Goal: Check status: Check status

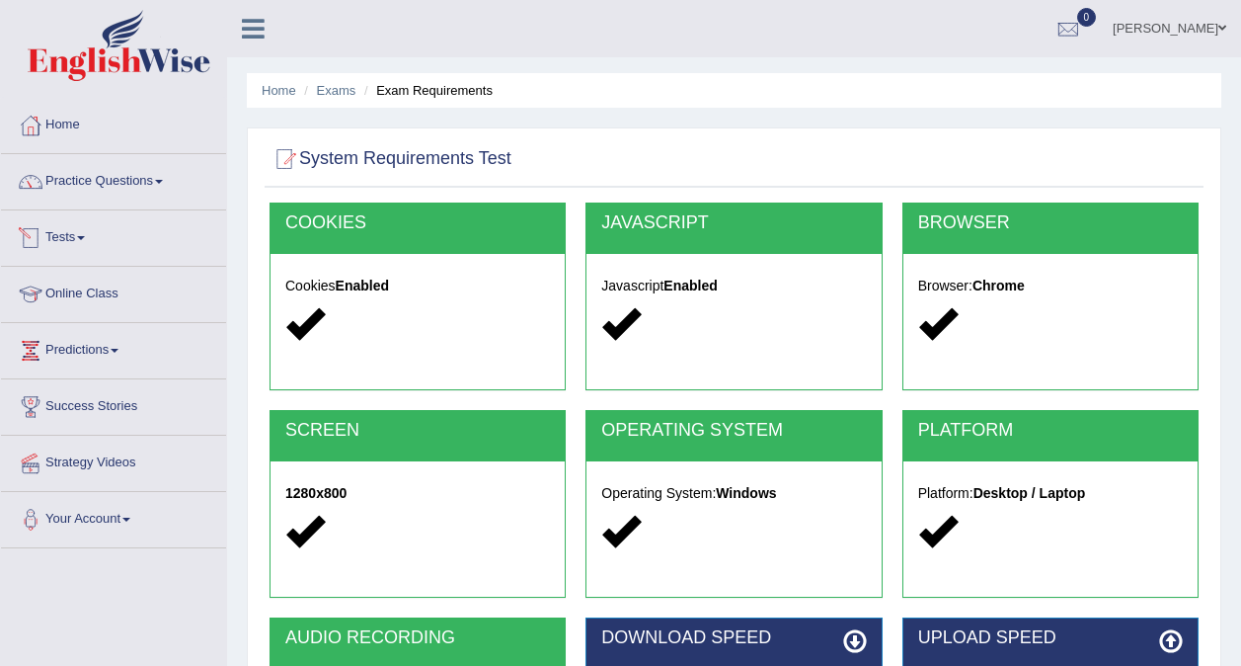
click at [77, 244] on link "Tests" at bounding box center [113, 234] width 225 height 49
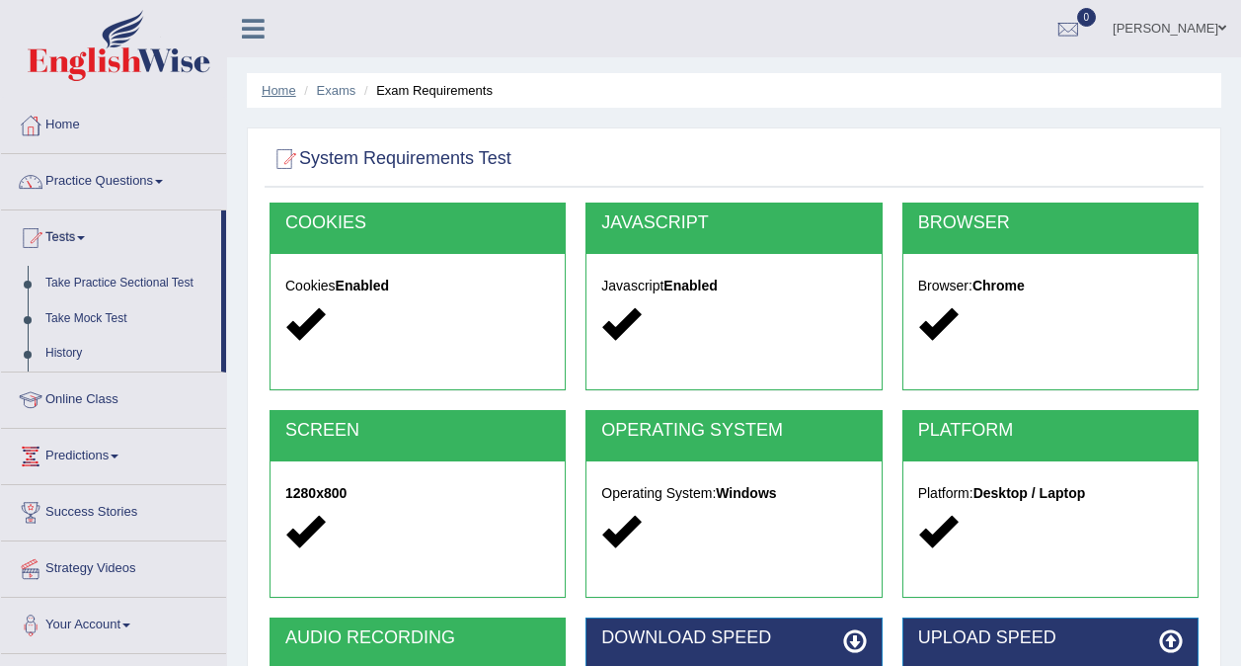
click at [271, 92] on link "Home" at bounding box center [279, 90] width 35 height 15
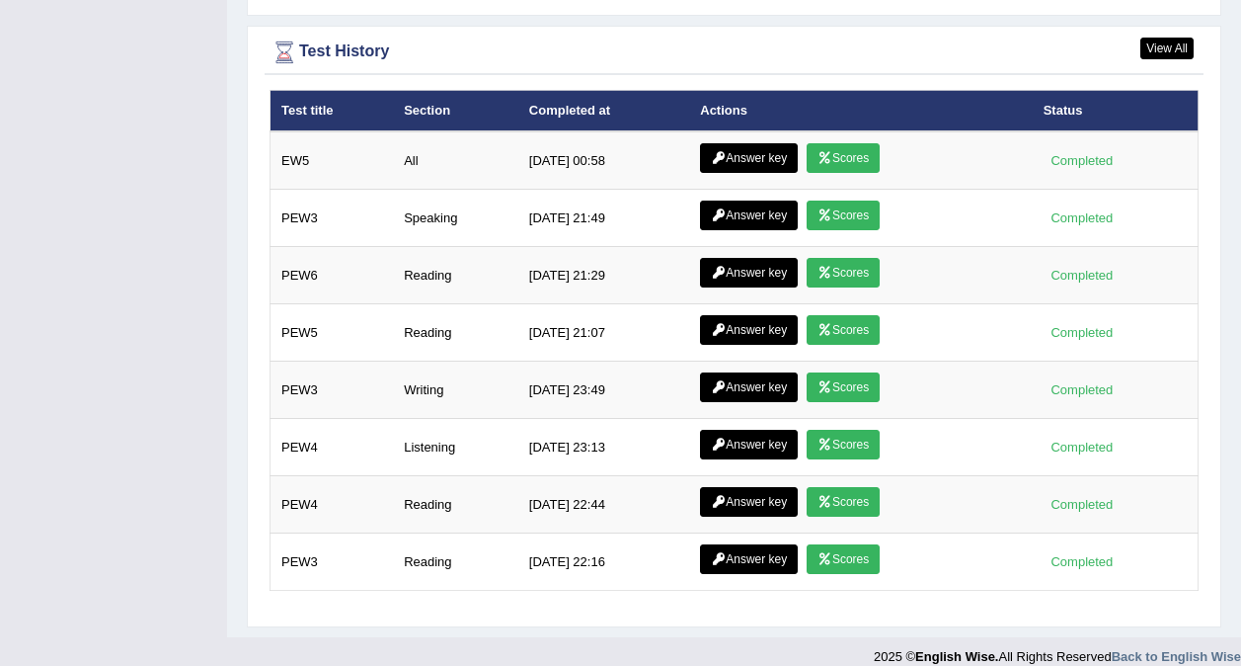
click at [747, 143] on link "Answer key" at bounding box center [749, 158] width 98 height 30
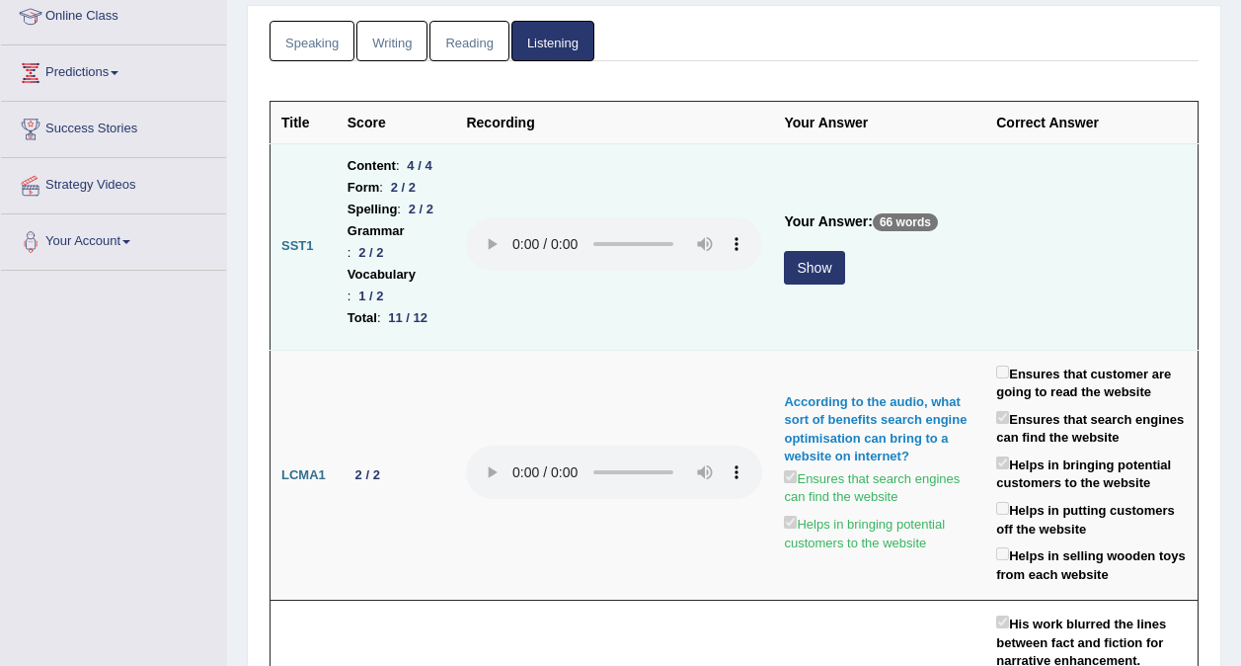
scroll to position [279, 0]
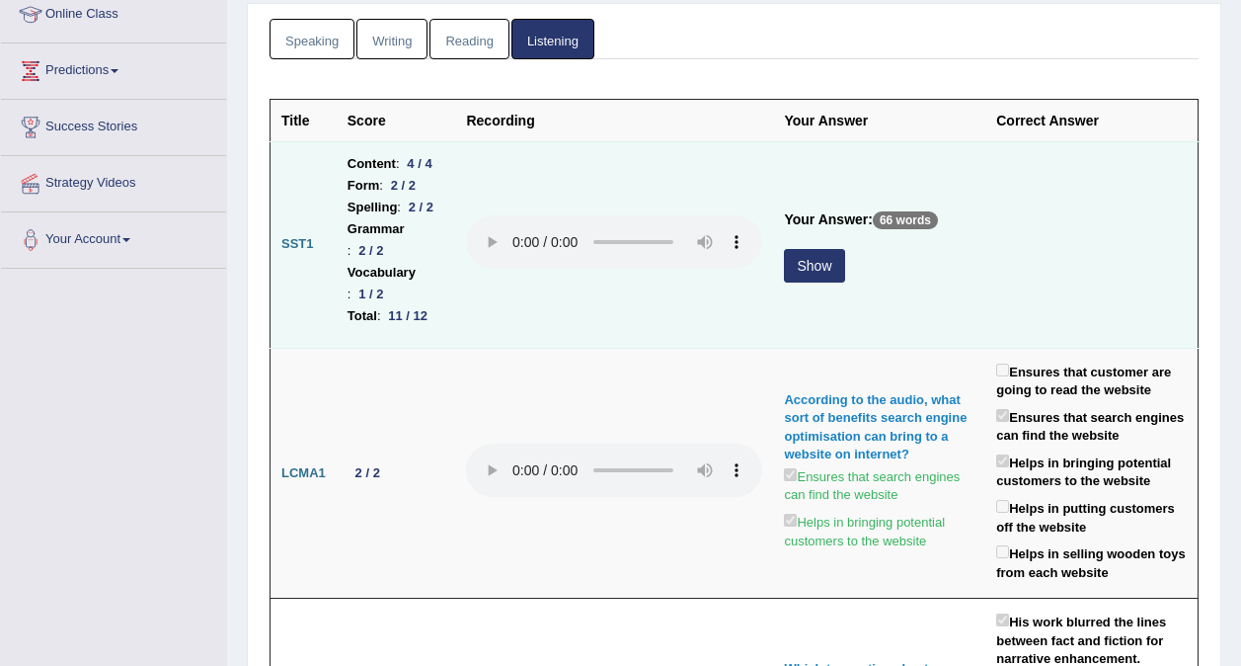
click at [844, 249] on button "Show" at bounding box center [814, 266] width 60 height 34
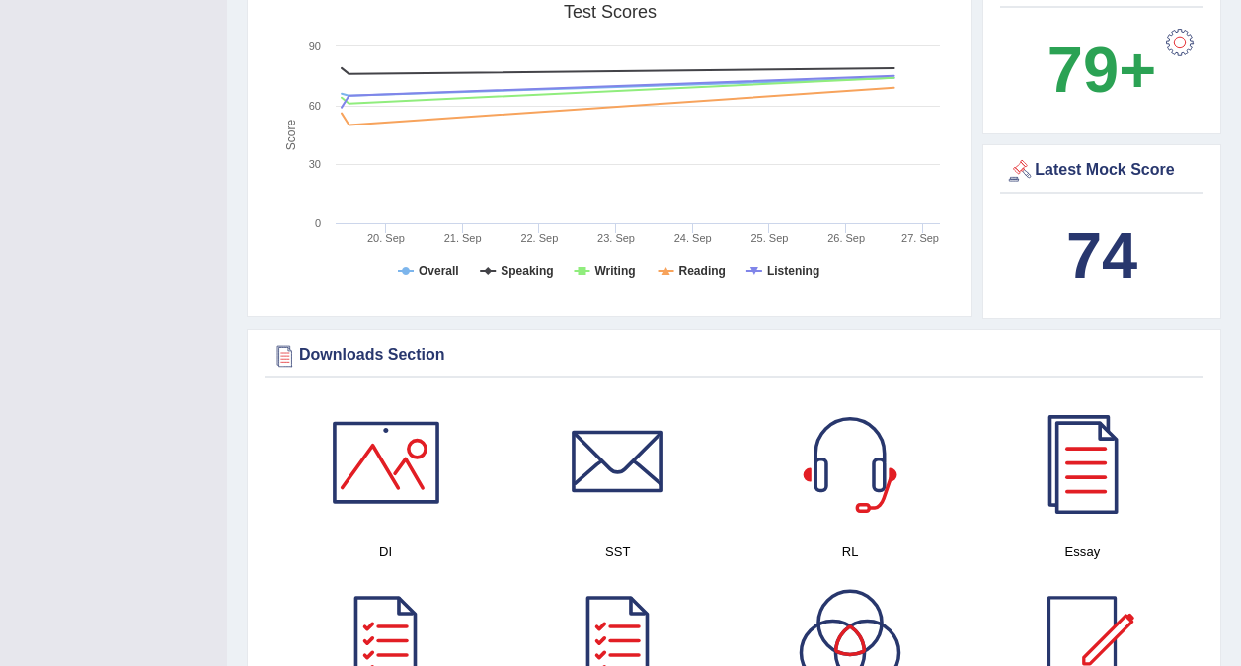
scroll to position [594, 0]
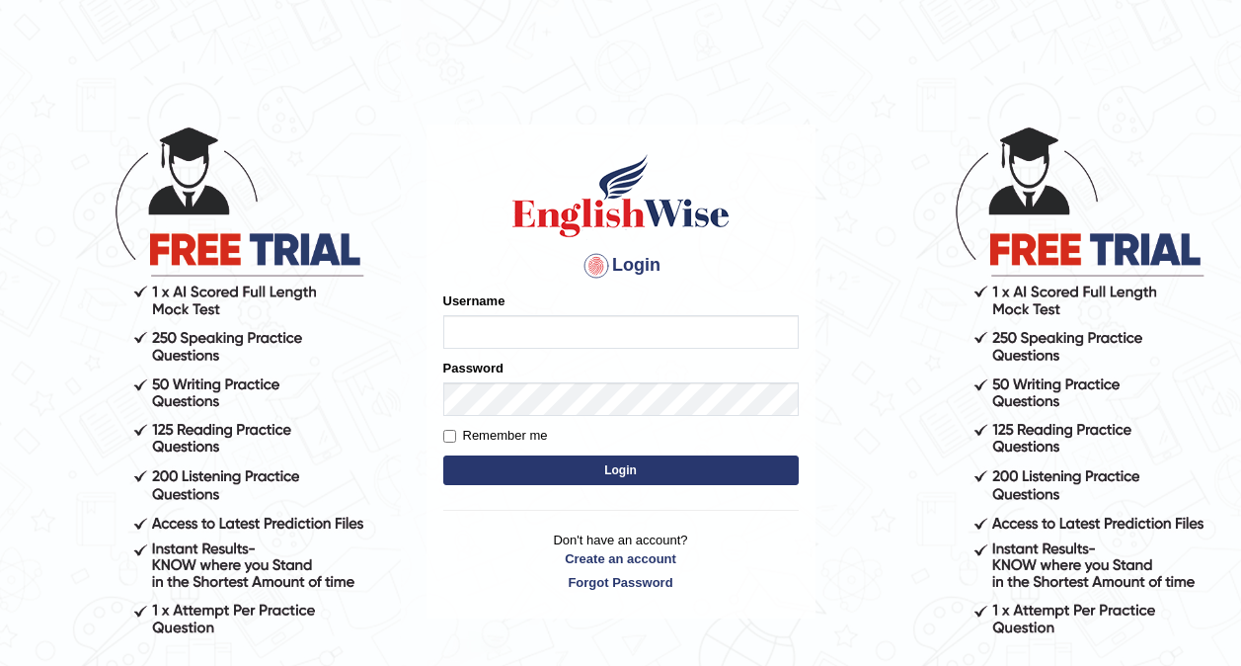
type input "0416031414"
click at [510, 469] on button "Login" at bounding box center [620, 470] width 355 height 30
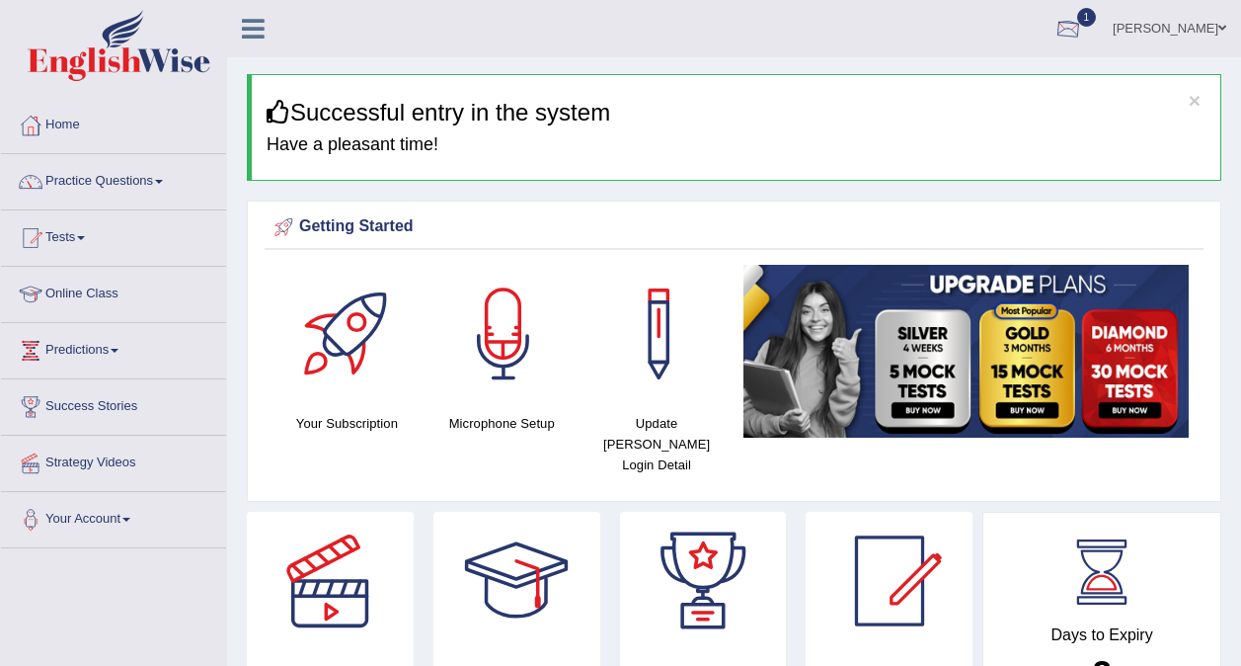
click at [1083, 15] on div at bounding box center [1069, 30] width 30 height 30
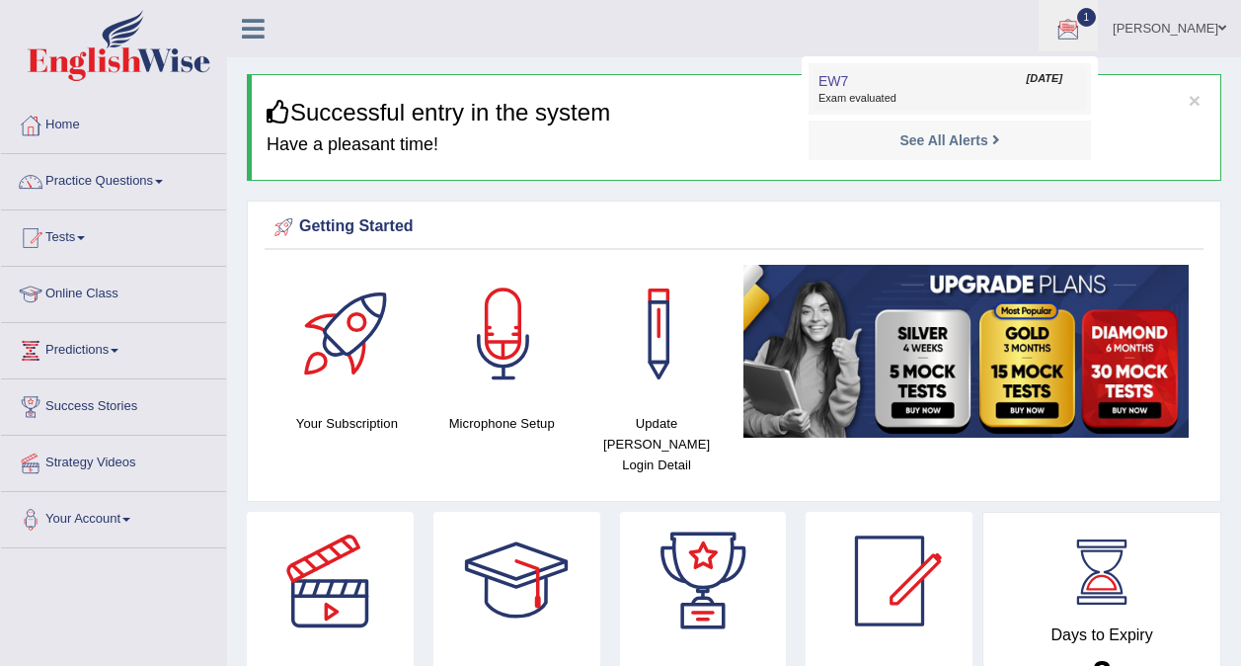
click at [908, 82] on link "EW7 Sep 27, 2025 Exam evaluated" at bounding box center [950, 88] width 273 height 41
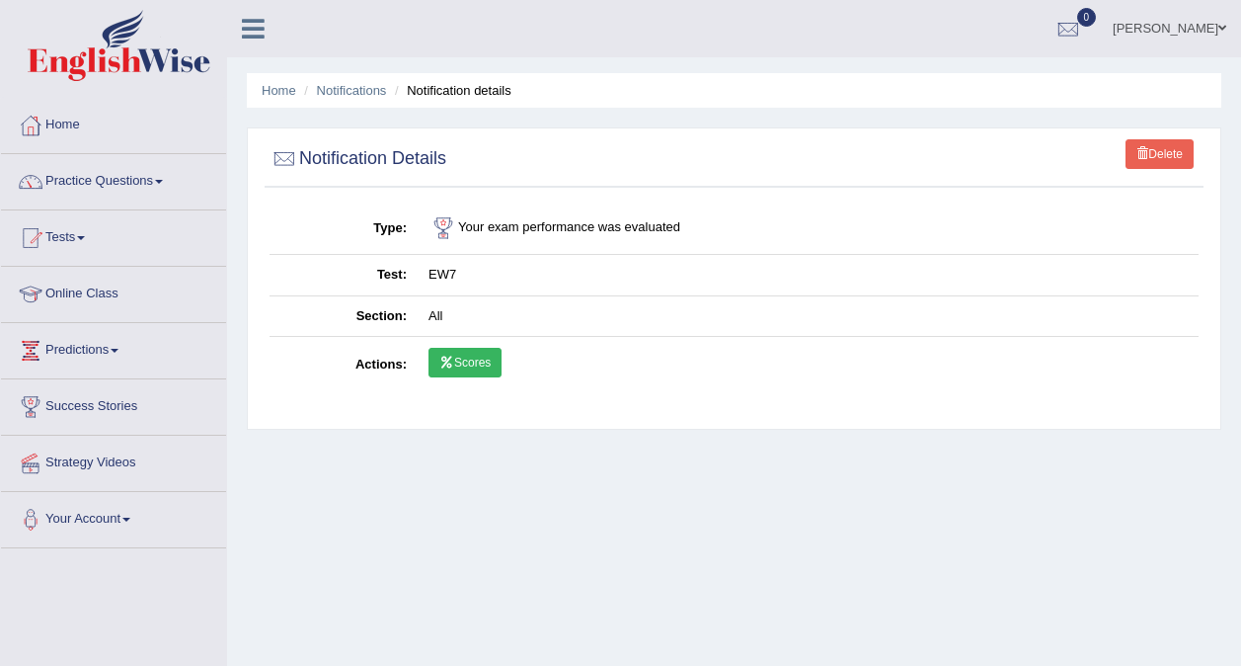
click at [463, 361] on link "Scores" at bounding box center [465, 363] width 73 height 30
click at [454, 360] on link "Scores" at bounding box center [465, 363] width 73 height 30
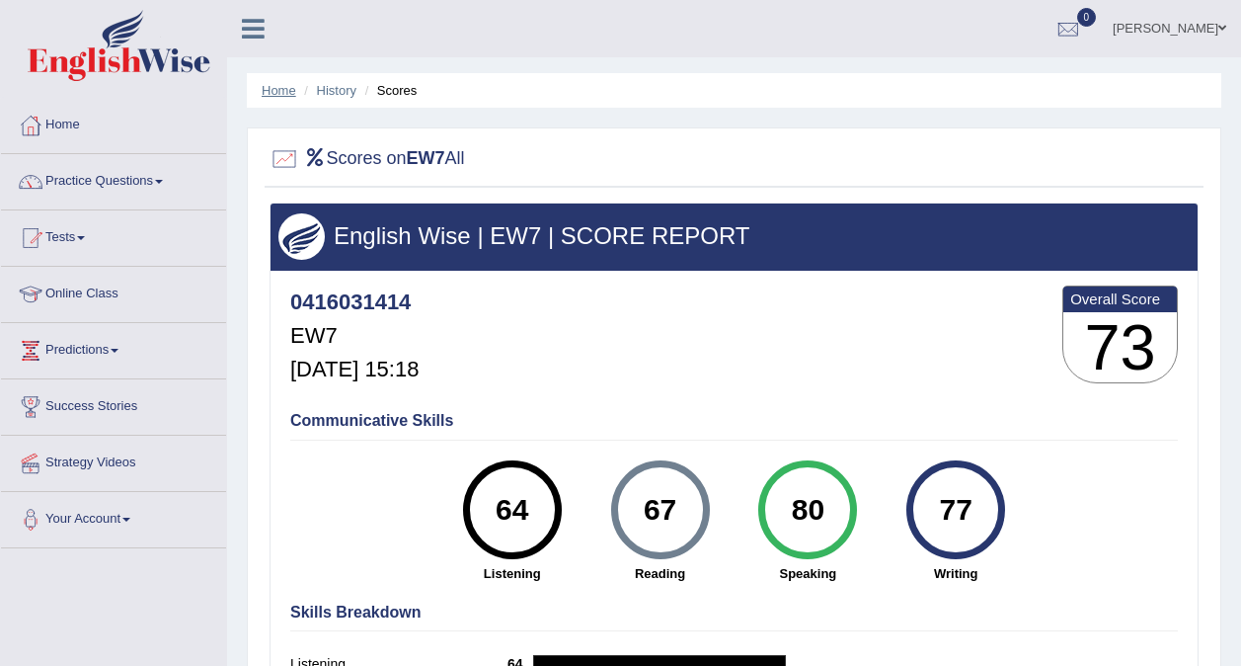
click at [281, 95] on link "Home" at bounding box center [279, 90] width 35 height 15
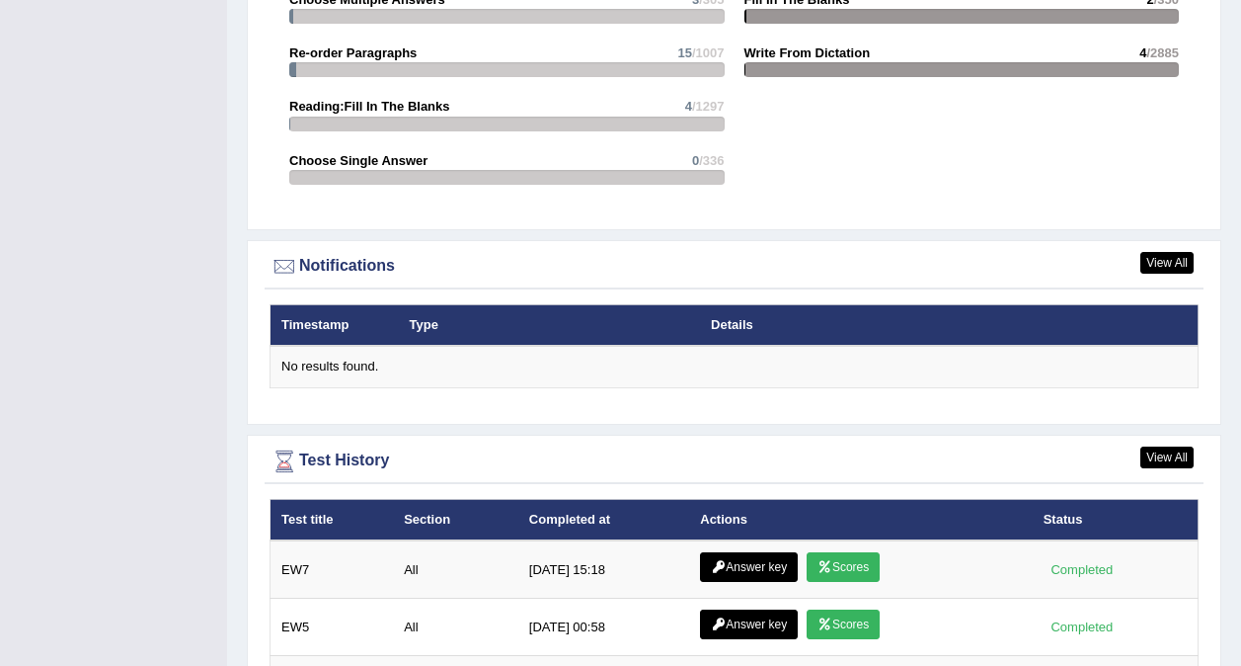
scroll to position [2595, 0]
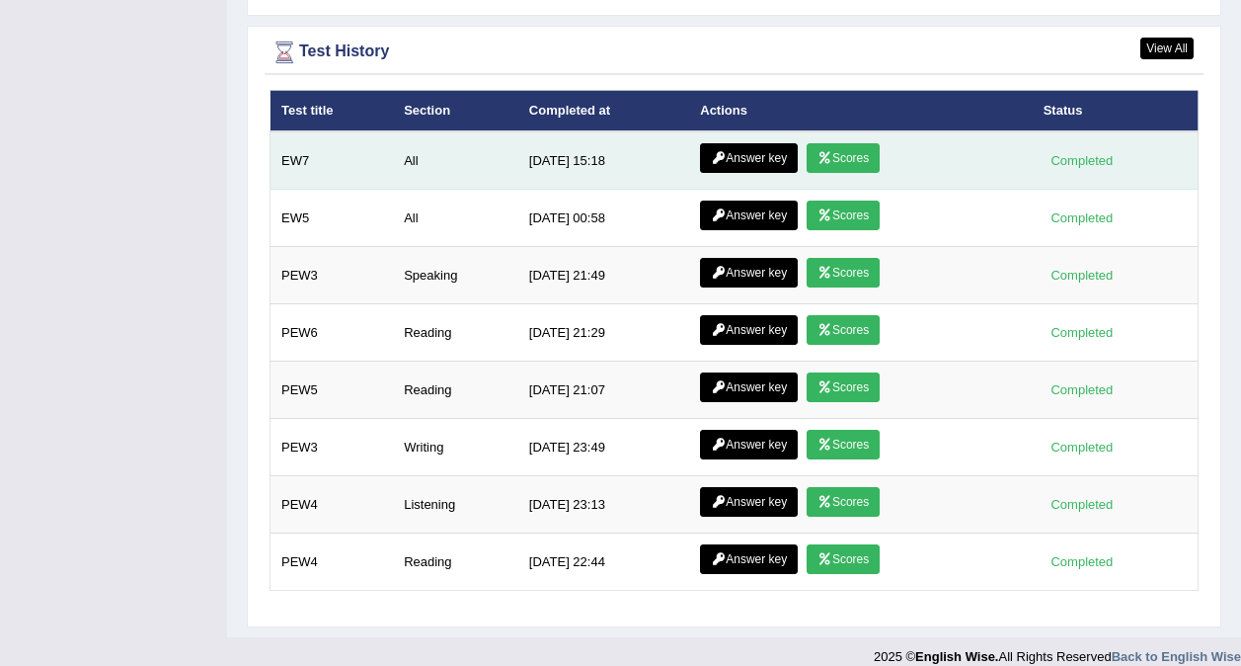
click at [749, 143] on link "Answer key" at bounding box center [749, 158] width 98 height 30
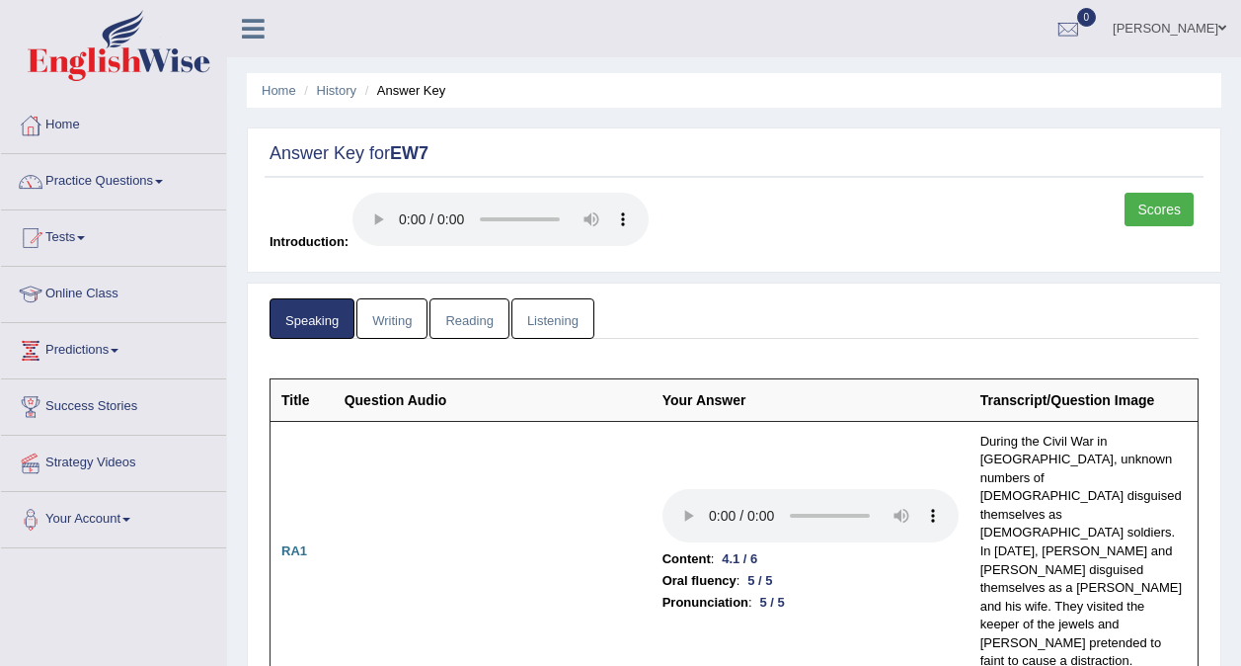
click at [395, 327] on link "Writing" at bounding box center [391, 318] width 71 height 40
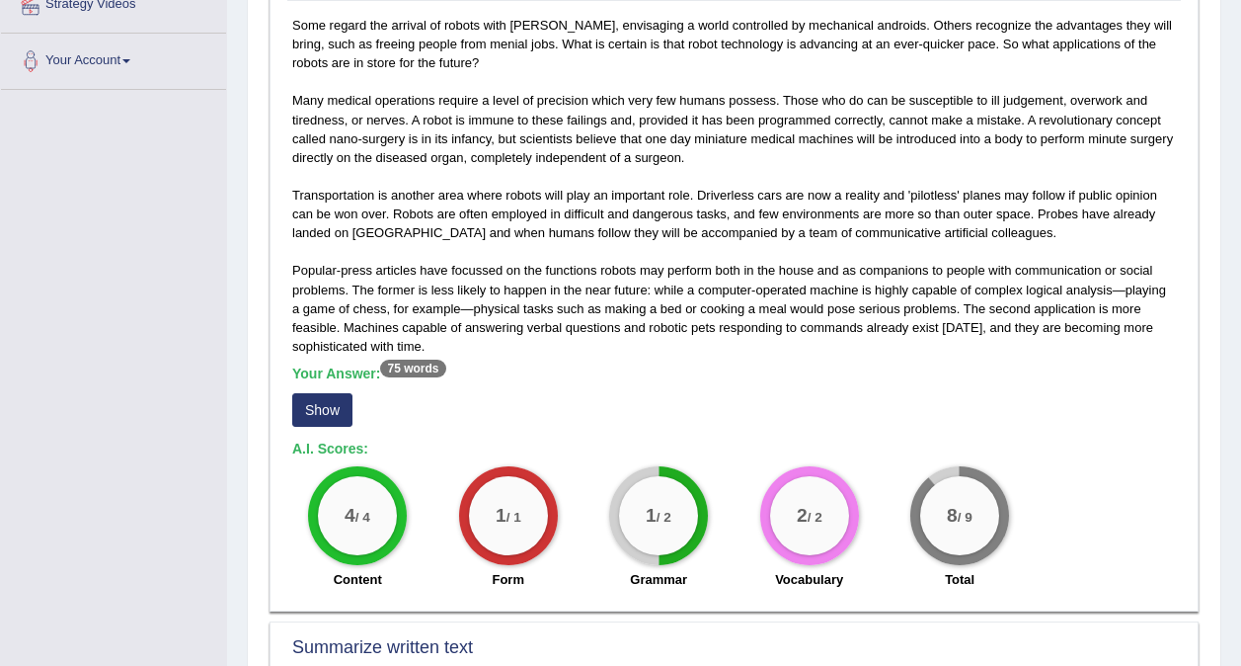
scroll to position [460, 0]
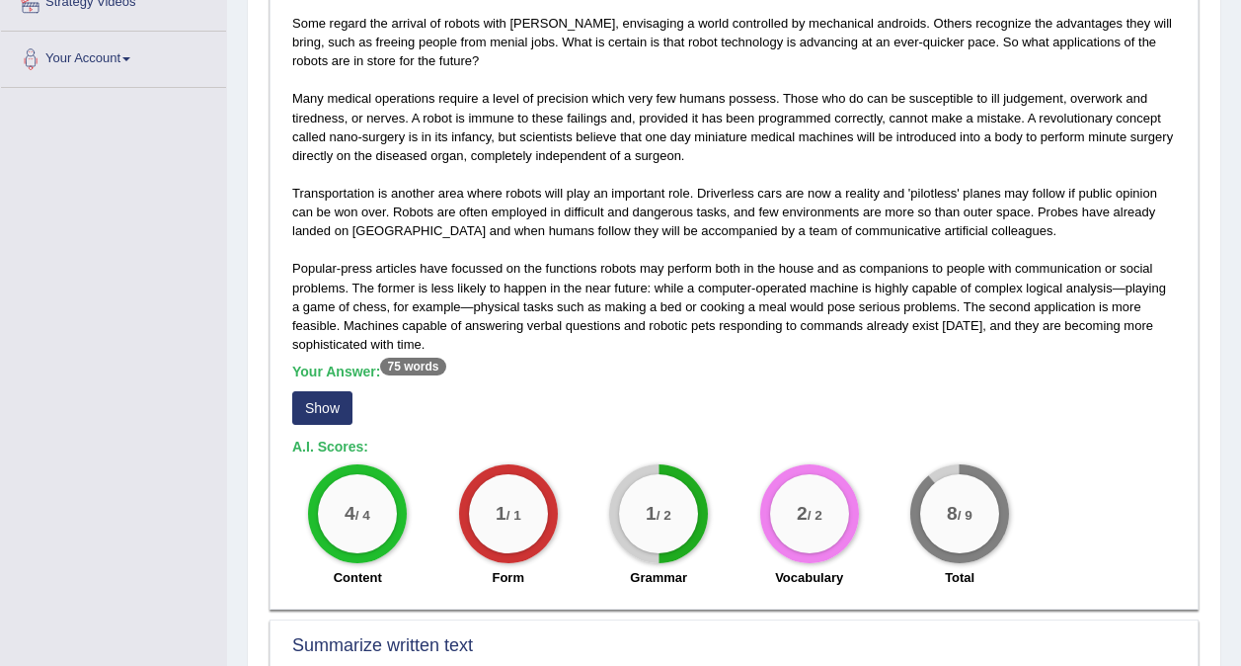
click at [328, 417] on button "Show" at bounding box center [322, 408] width 60 height 34
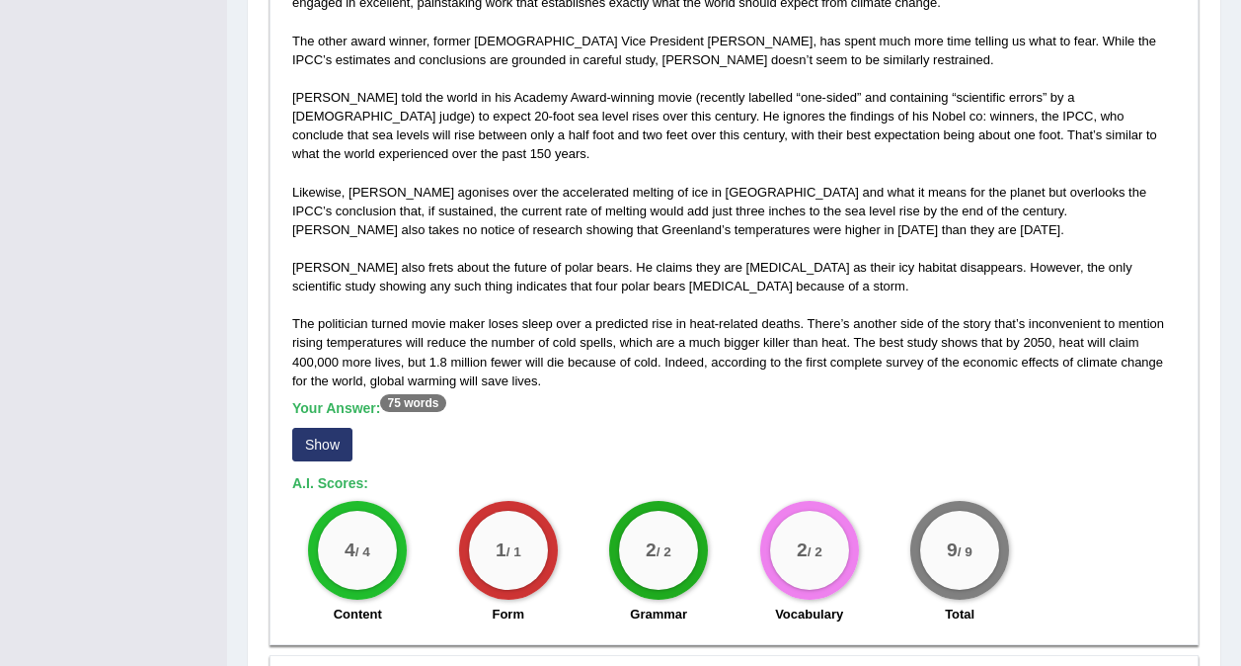
scroll to position [1239, 0]
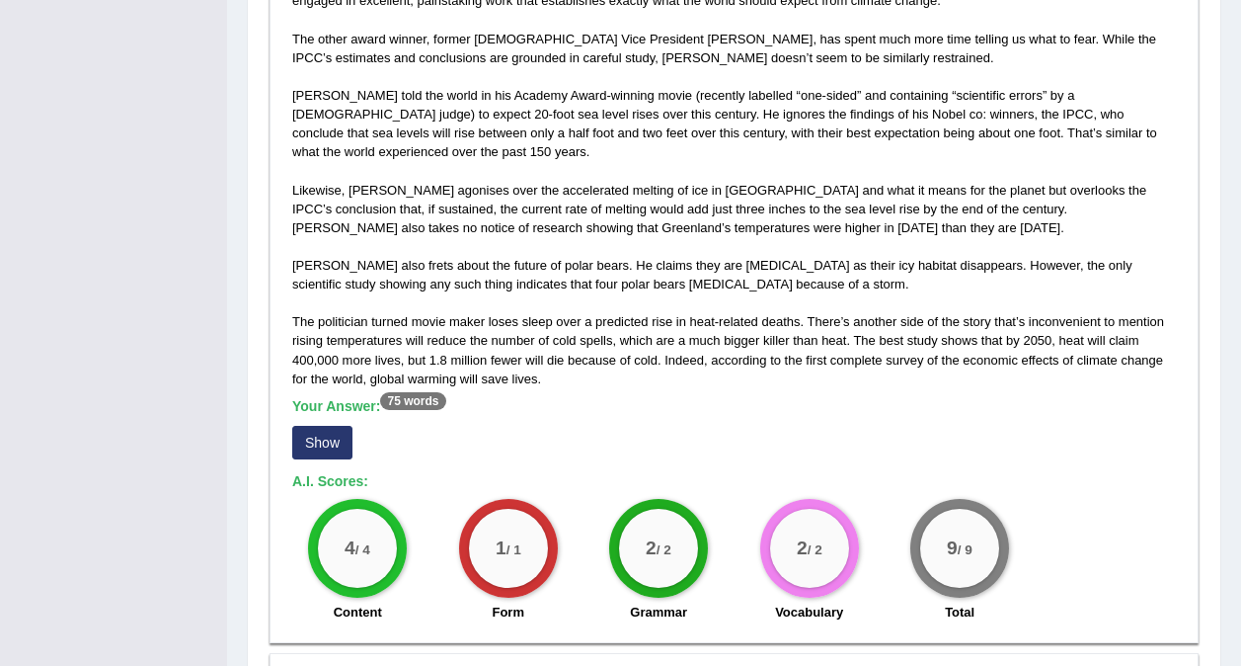
click at [314, 429] on button "Show" at bounding box center [322, 443] width 60 height 34
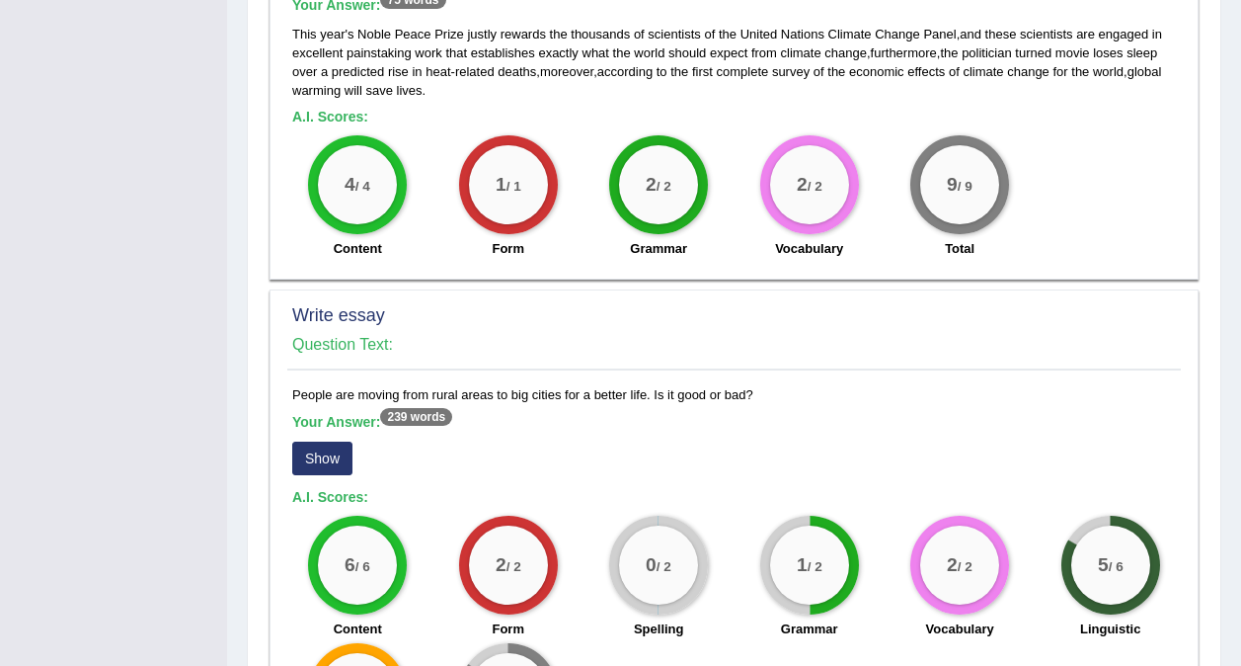
scroll to position [1834, 0]
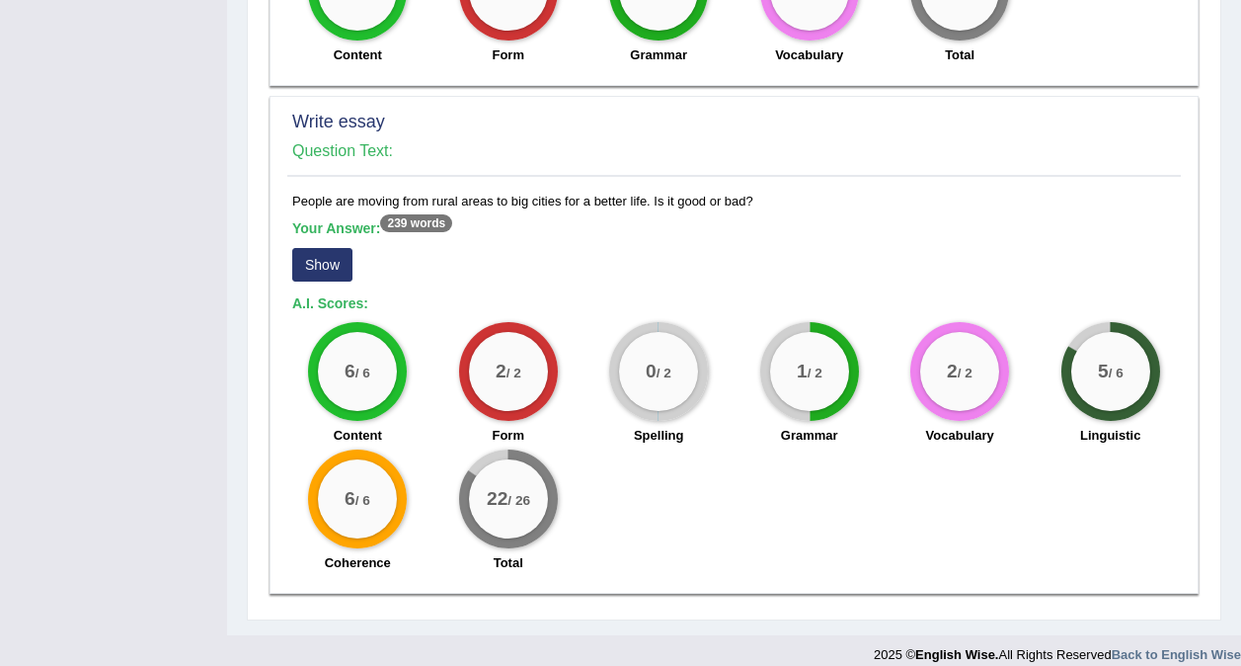
click at [331, 248] on button "Show" at bounding box center [322, 265] width 60 height 34
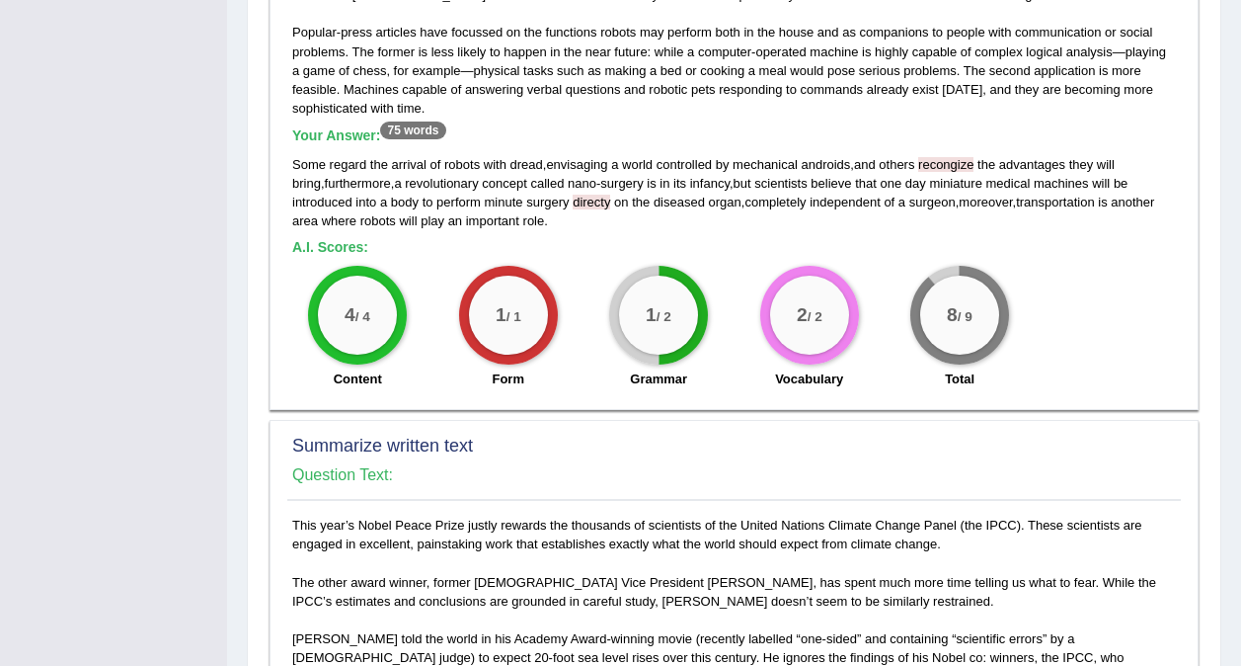
scroll to position [0, 0]
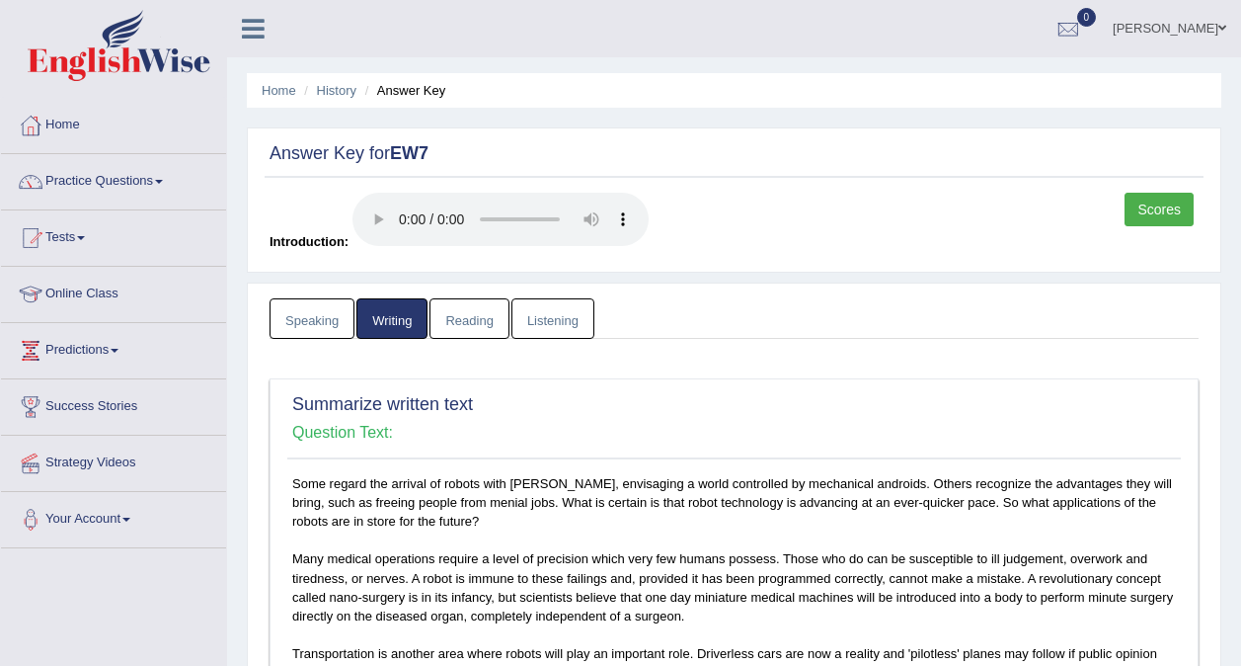
click at [439, 328] on link "Reading" at bounding box center [469, 318] width 79 height 40
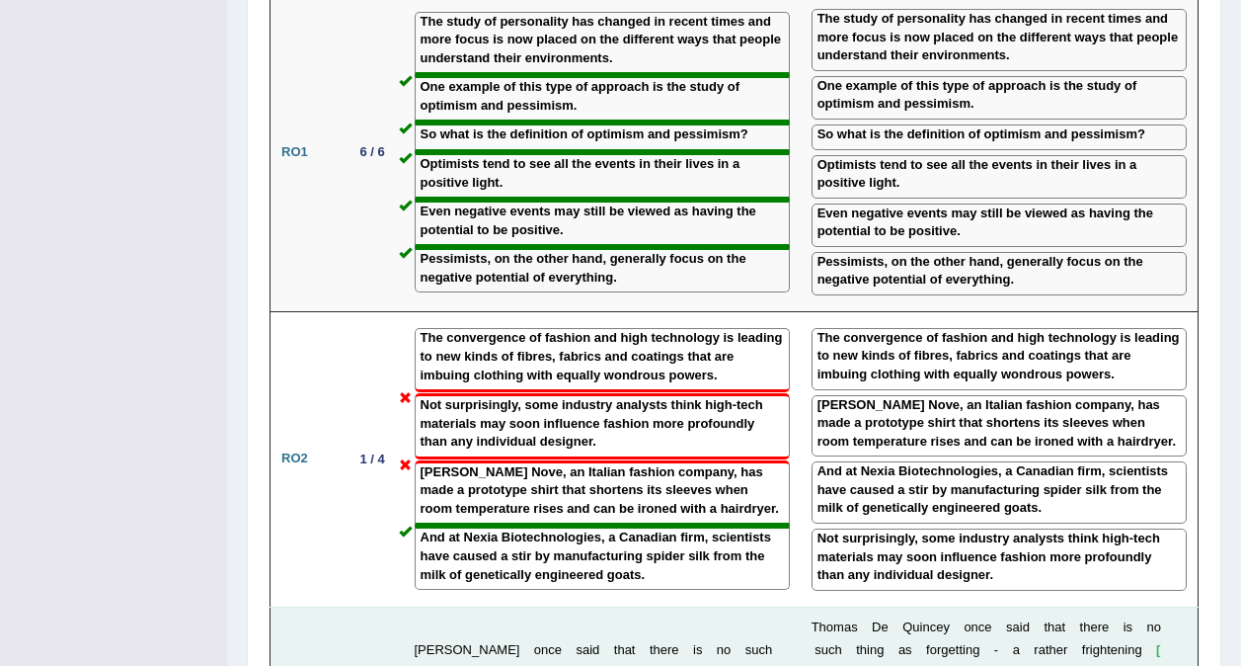
scroll to position [3740, 0]
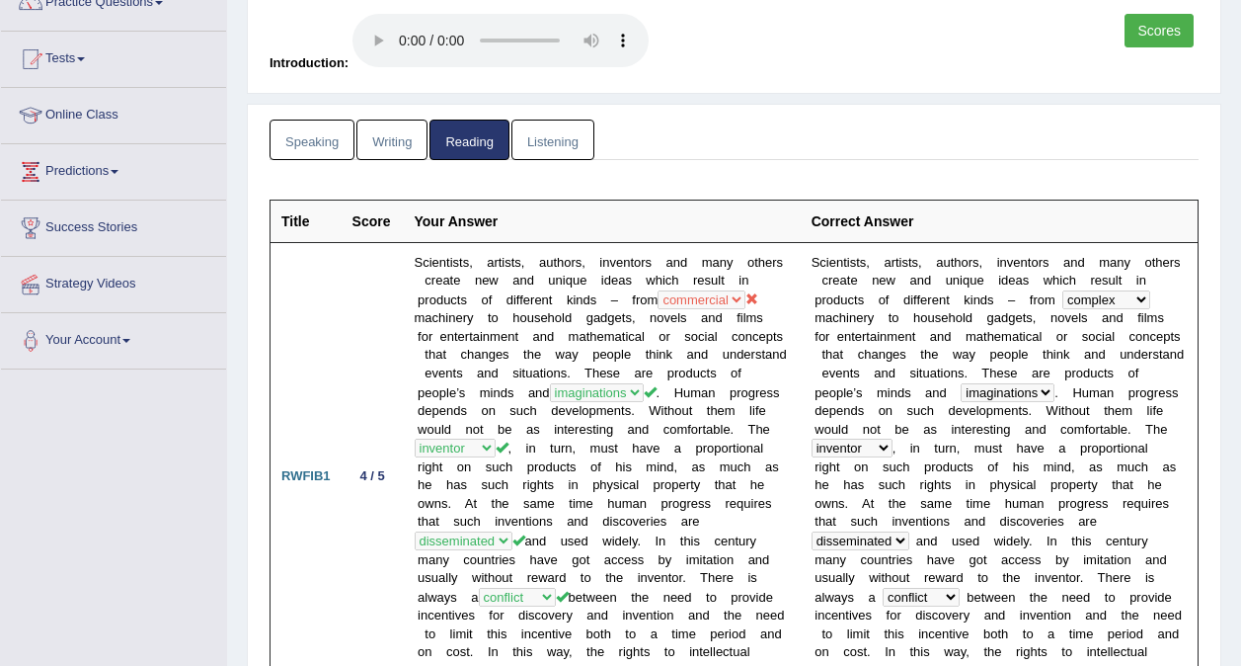
scroll to position [0, 0]
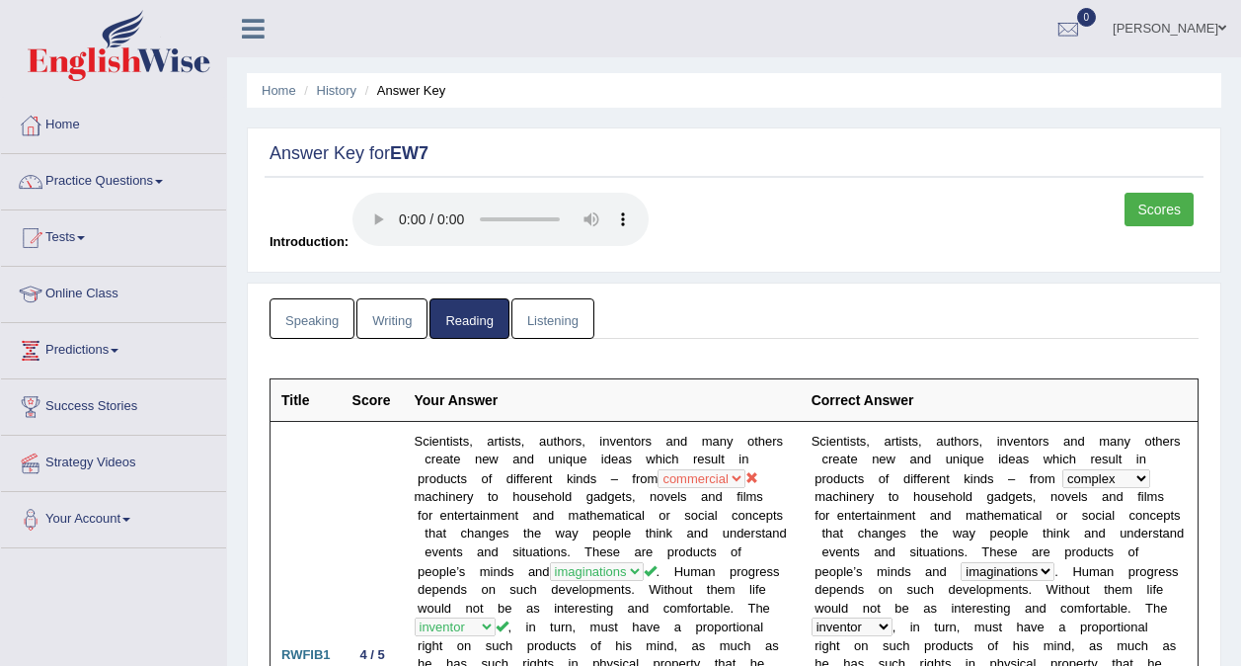
click at [541, 328] on link "Listening" at bounding box center [553, 318] width 83 height 40
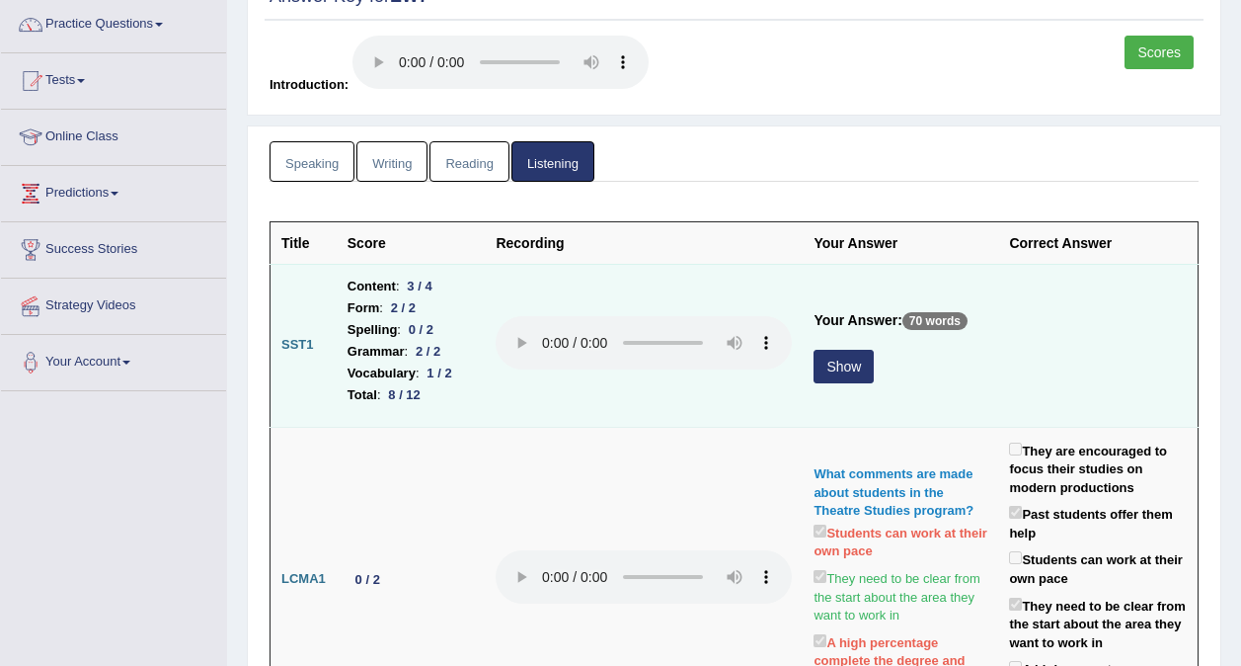
scroll to position [163, 0]
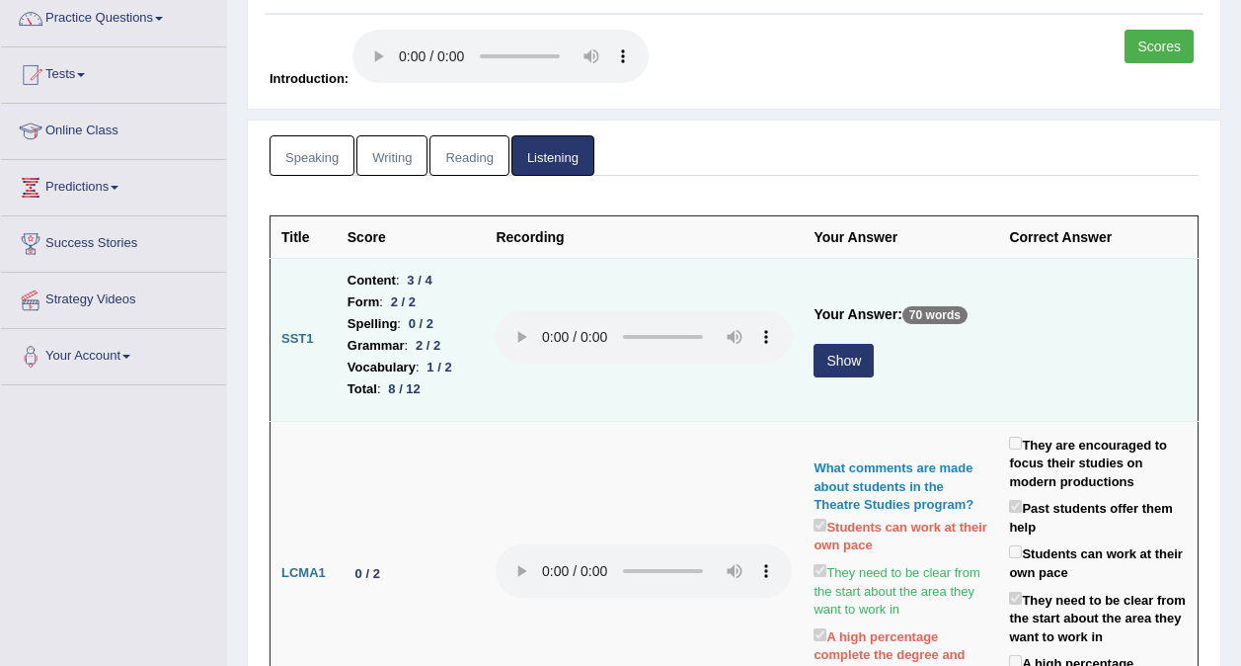
click at [863, 355] on button "Show" at bounding box center [844, 361] width 60 height 34
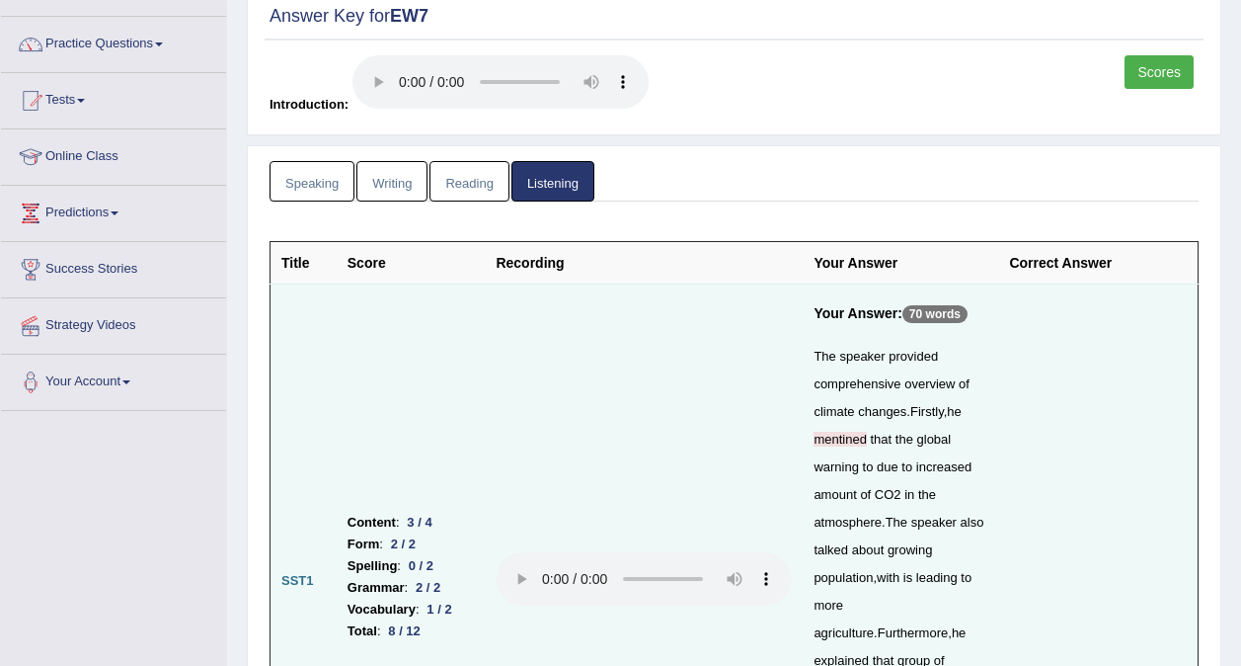
scroll to position [0, 0]
